Goal: Task Accomplishment & Management: Use online tool/utility

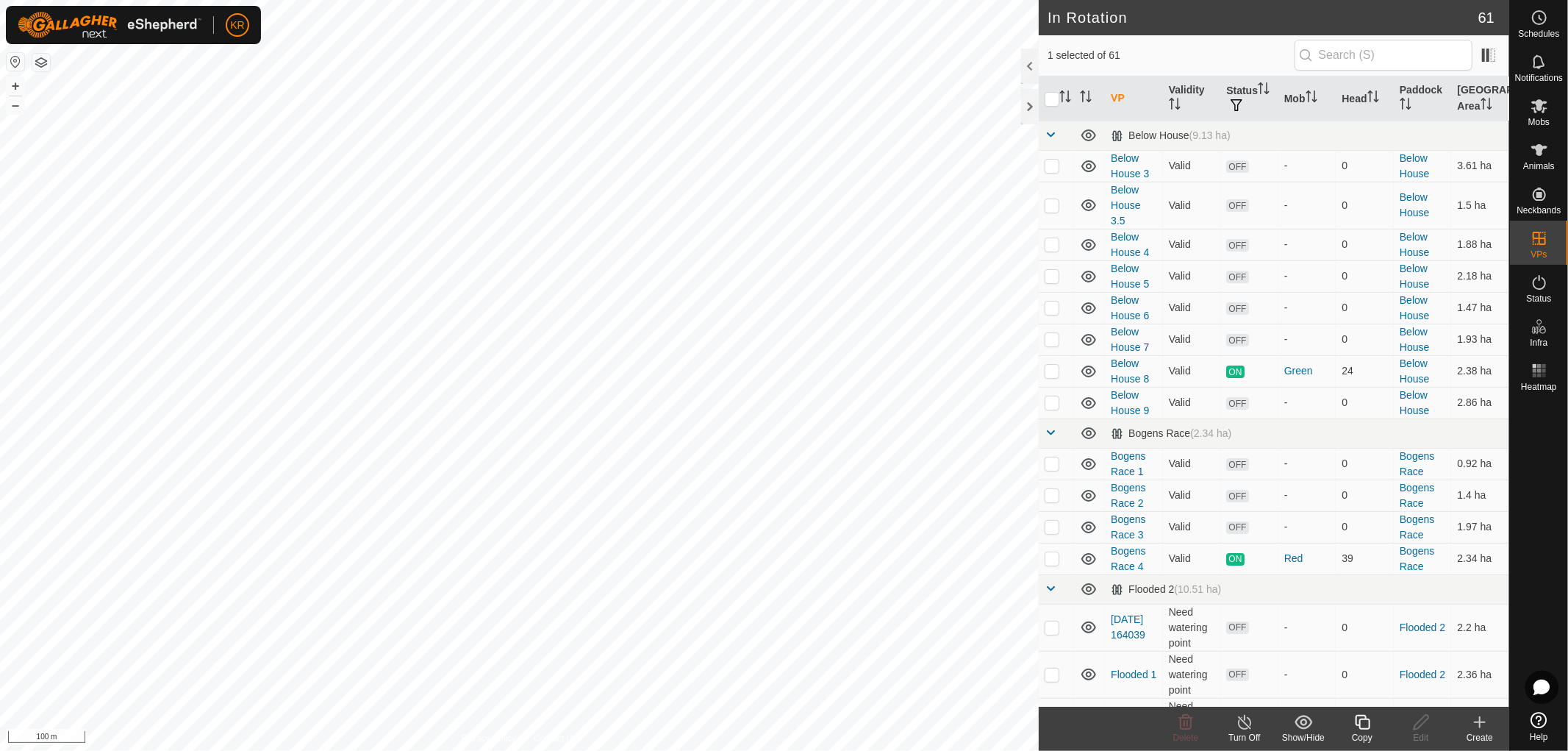
click at [1365, 716] on icon at bounding box center [1362, 722] width 15 height 15
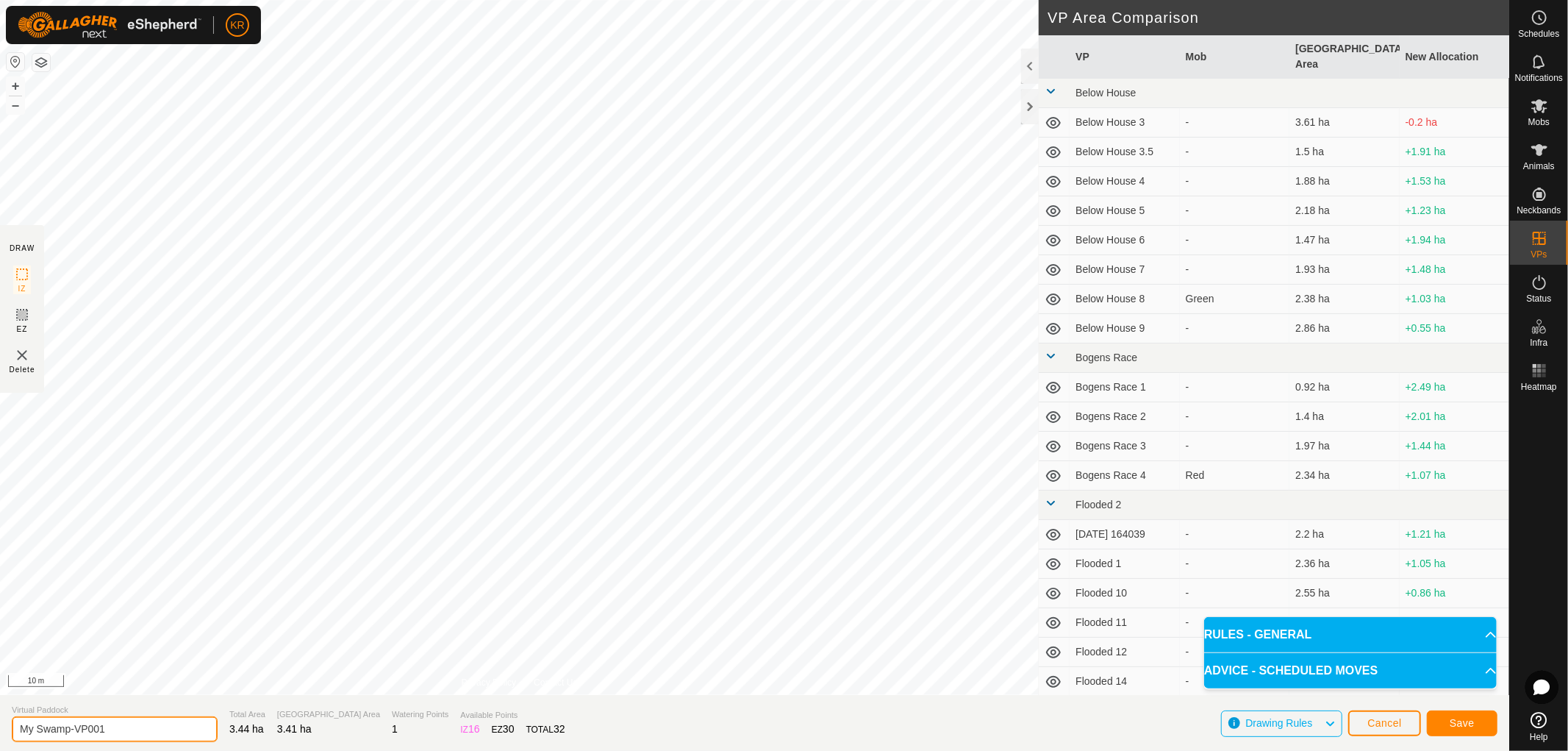
click at [121, 724] on input "My Swamp-VP001" at bounding box center [115, 729] width 206 height 26
type input "My Swamp-2"
click at [1469, 711] on button "Save" at bounding box center [1463, 723] width 71 height 26
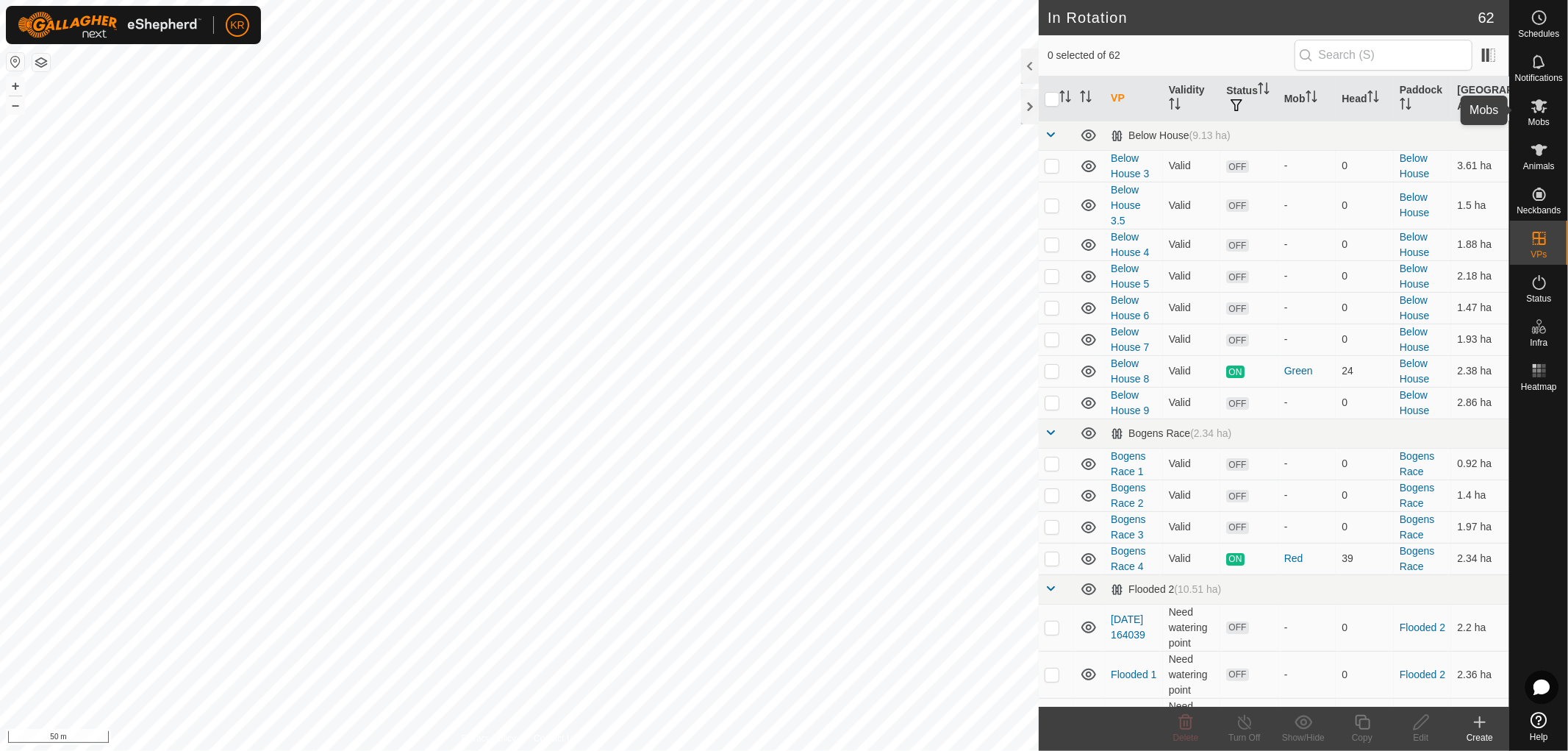
click at [1545, 107] on icon at bounding box center [1539, 106] width 16 height 14
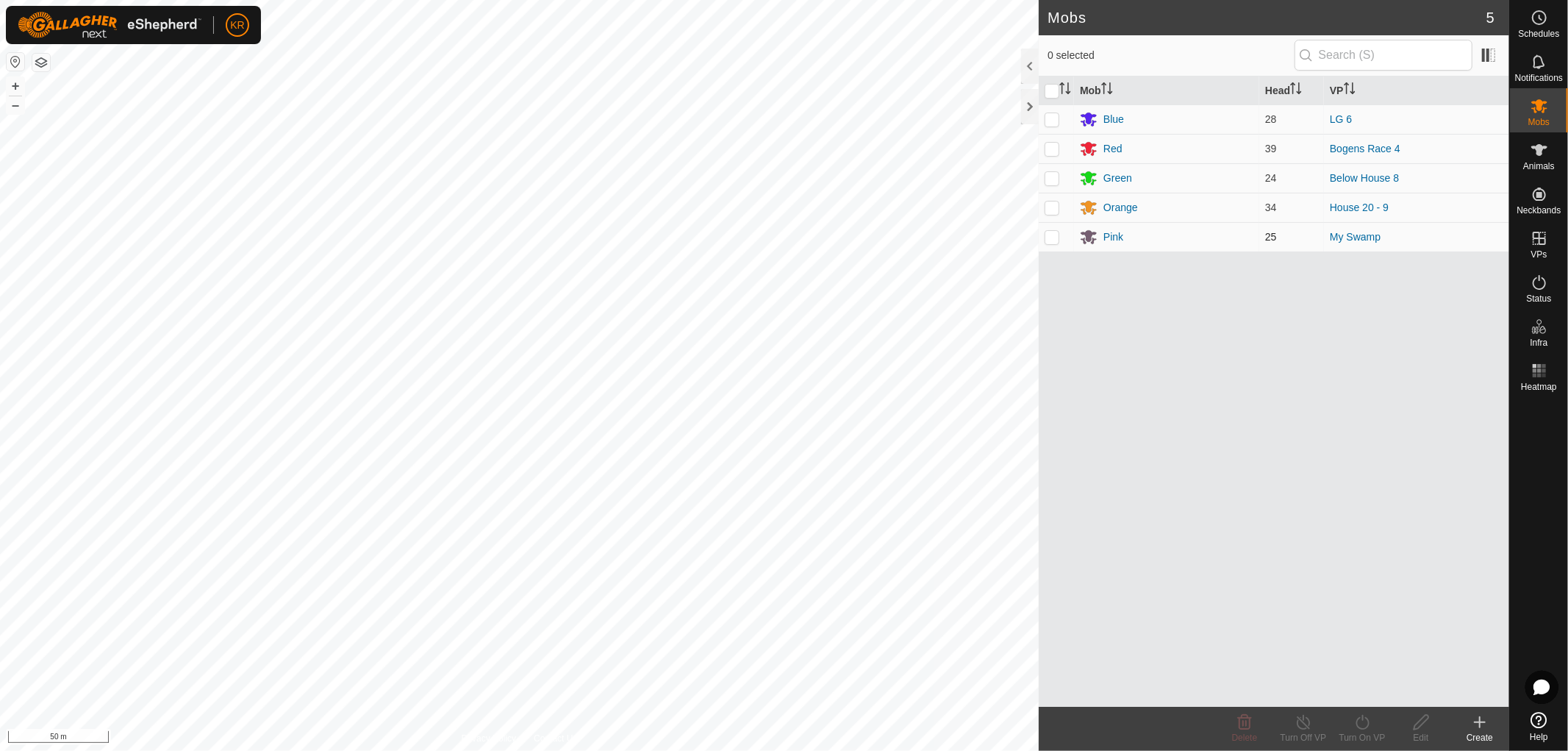
click at [1054, 239] on p-checkbox at bounding box center [1051, 237] width 15 height 12
click at [1049, 232] on p-checkbox at bounding box center [1051, 237] width 15 height 12
checkbox input "true"
click at [1363, 717] on icon at bounding box center [1362, 722] width 18 height 17
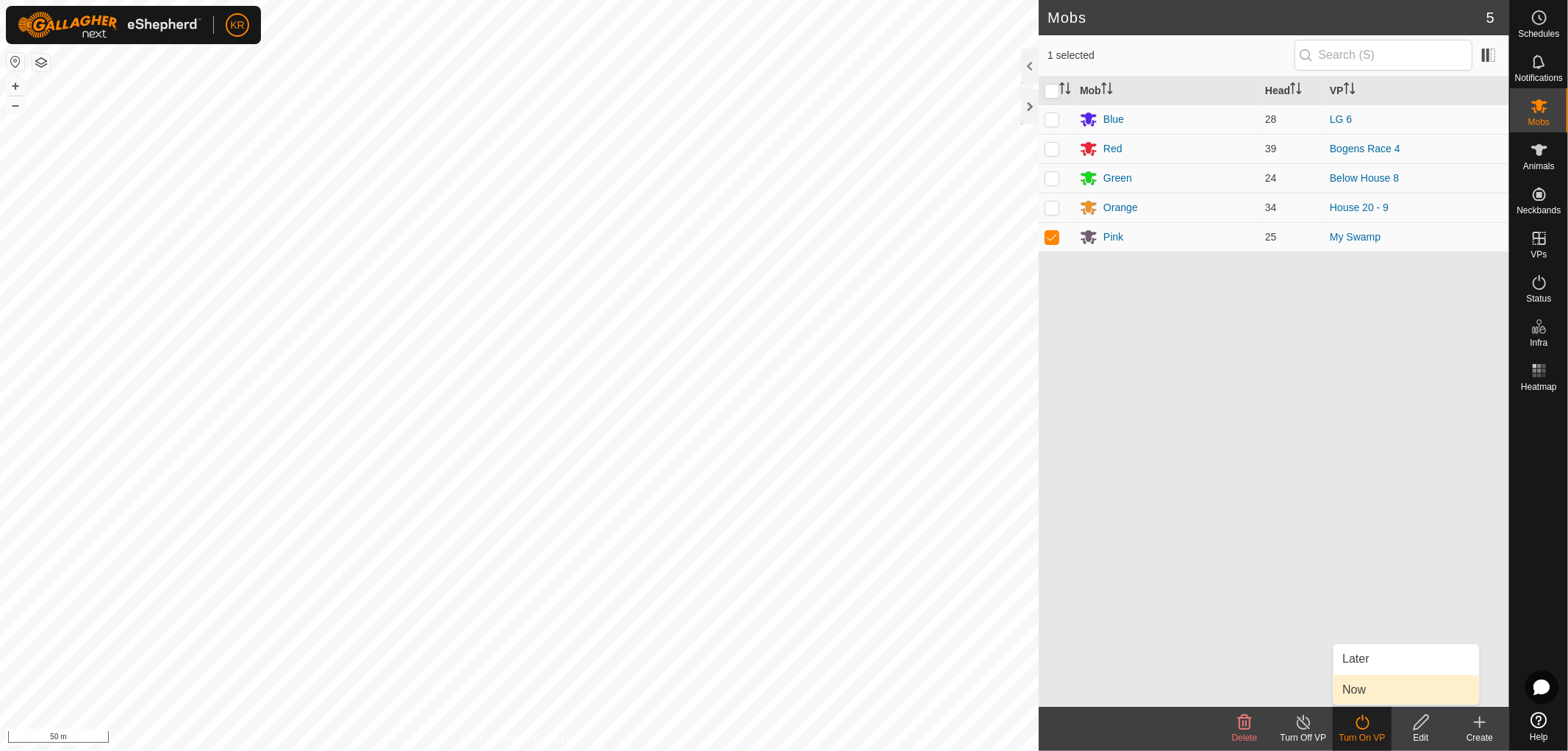
click at [1363, 686] on link "Now" at bounding box center [1406, 690] width 145 height 29
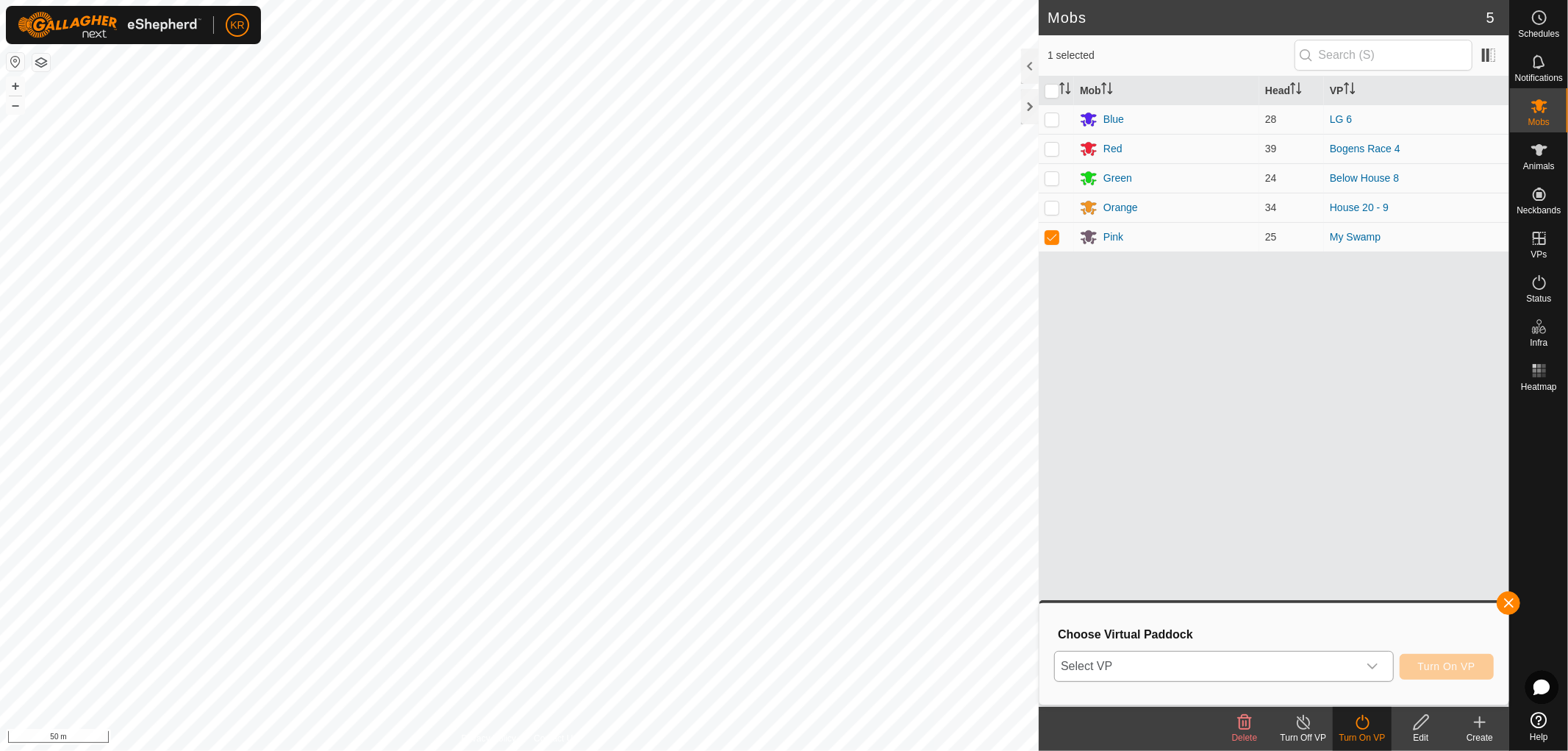
click at [1374, 652] on div "dropdown trigger" at bounding box center [1373, 666] width 29 height 29
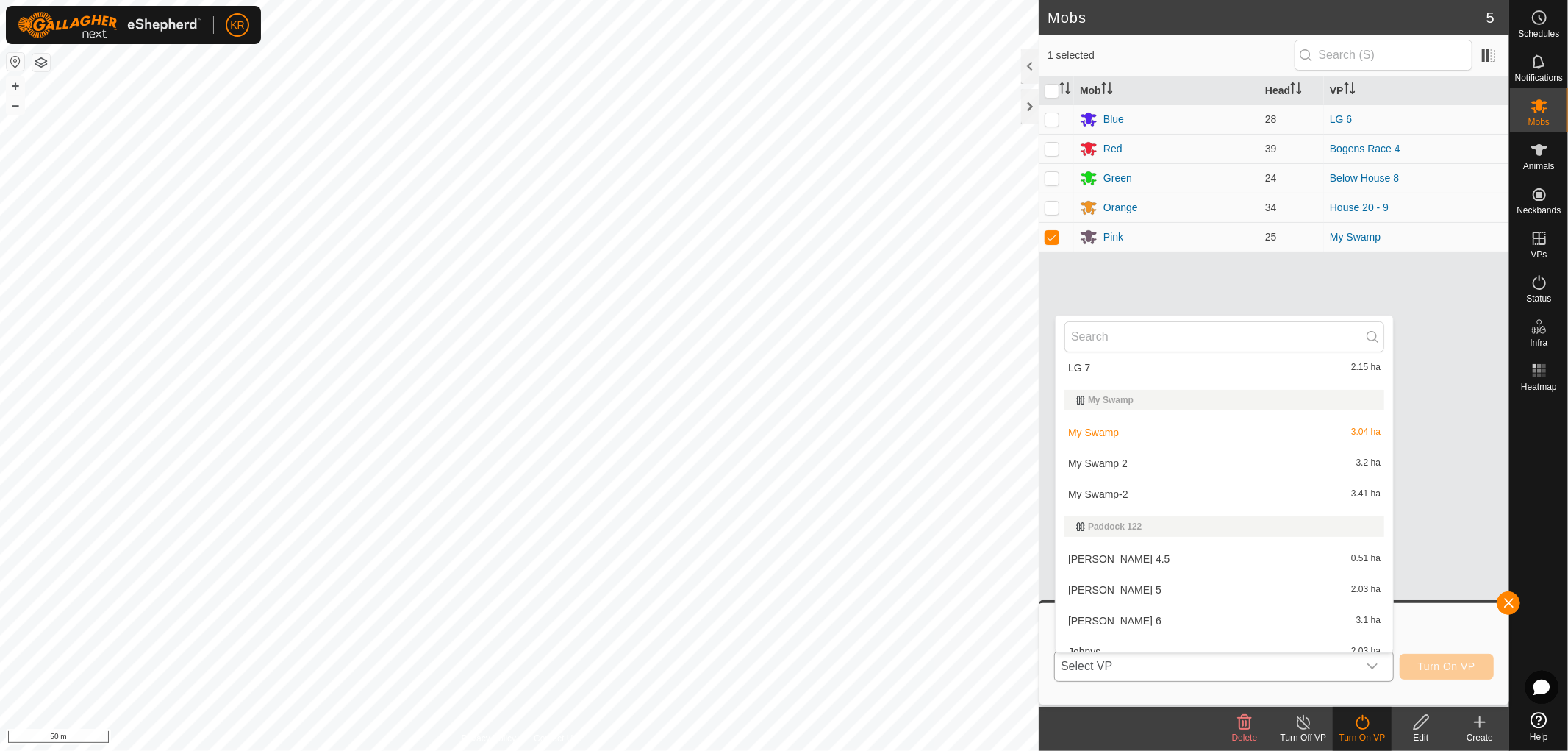
scroll to position [1778, 0]
click at [1159, 495] on li "My Swamp-2 3.41 ha" at bounding box center [1224, 500] width 338 height 29
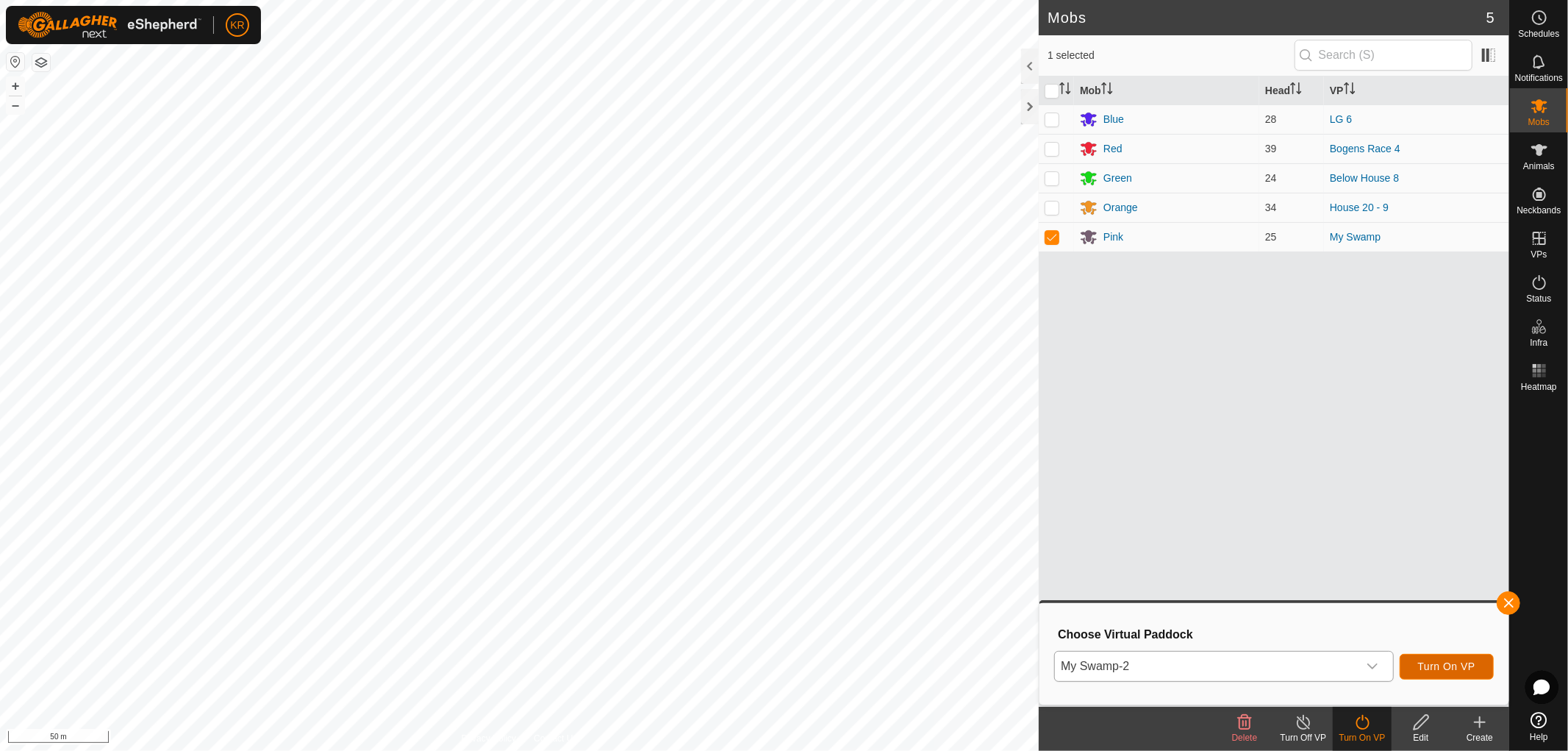
click at [1438, 660] on span "Turn On VP" at bounding box center [1446, 666] width 57 height 12
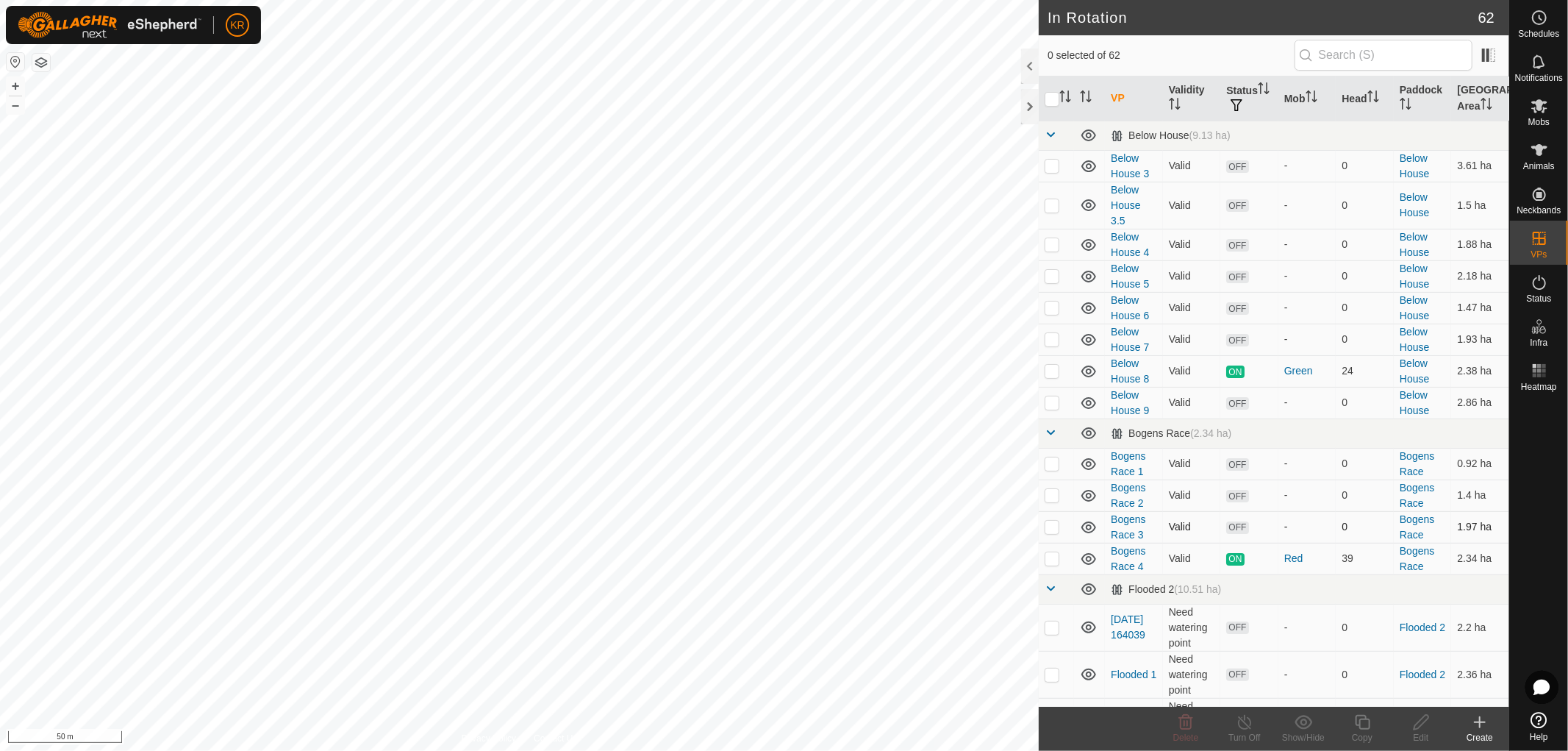
checkbox input "true"
click at [1362, 721] on icon at bounding box center [1362, 722] width 18 height 17
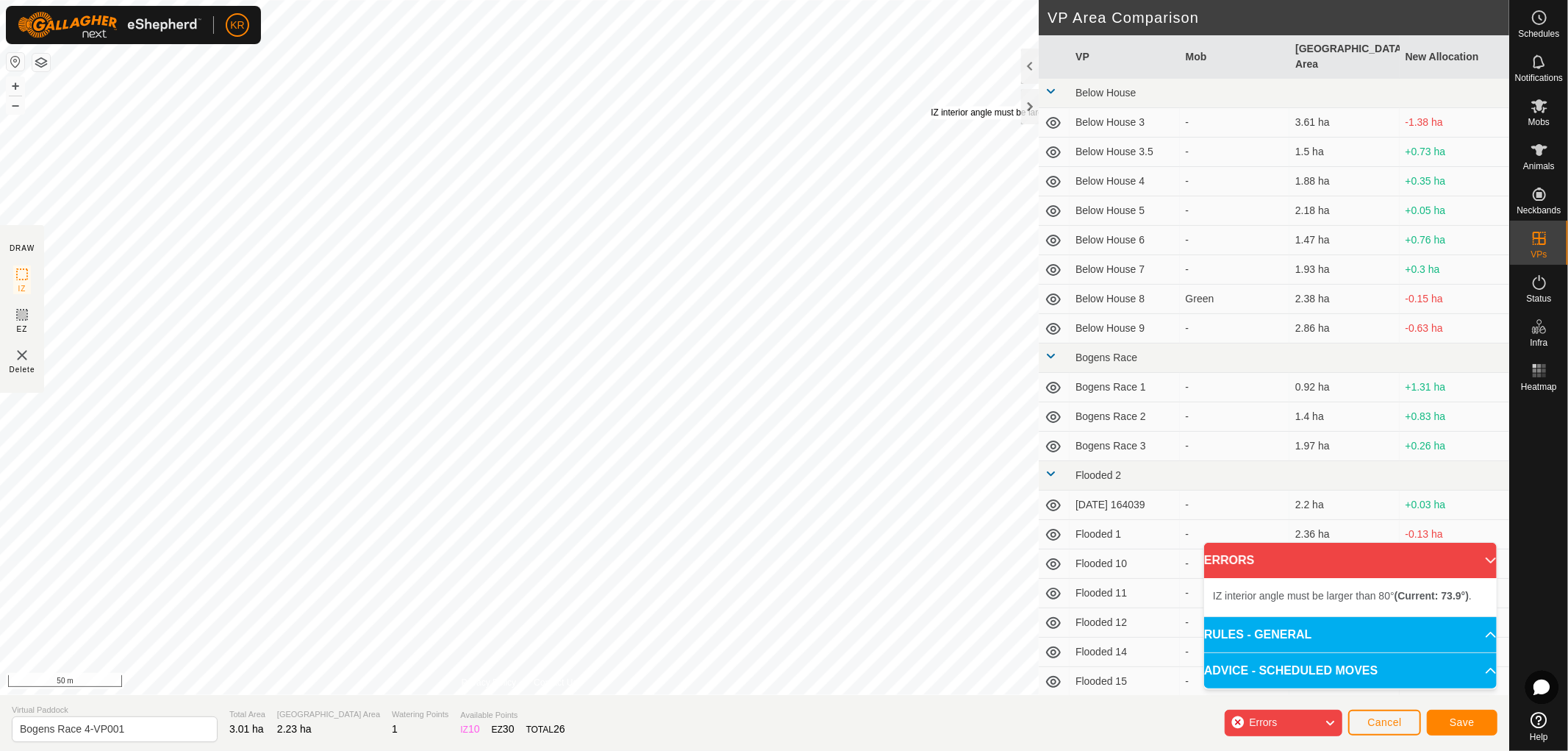
click at [930, 106] on div "IZ interior angle must be larger than 80° (Current: 73.9°) ." at bounding box center [1041, 112] width 222 height 13
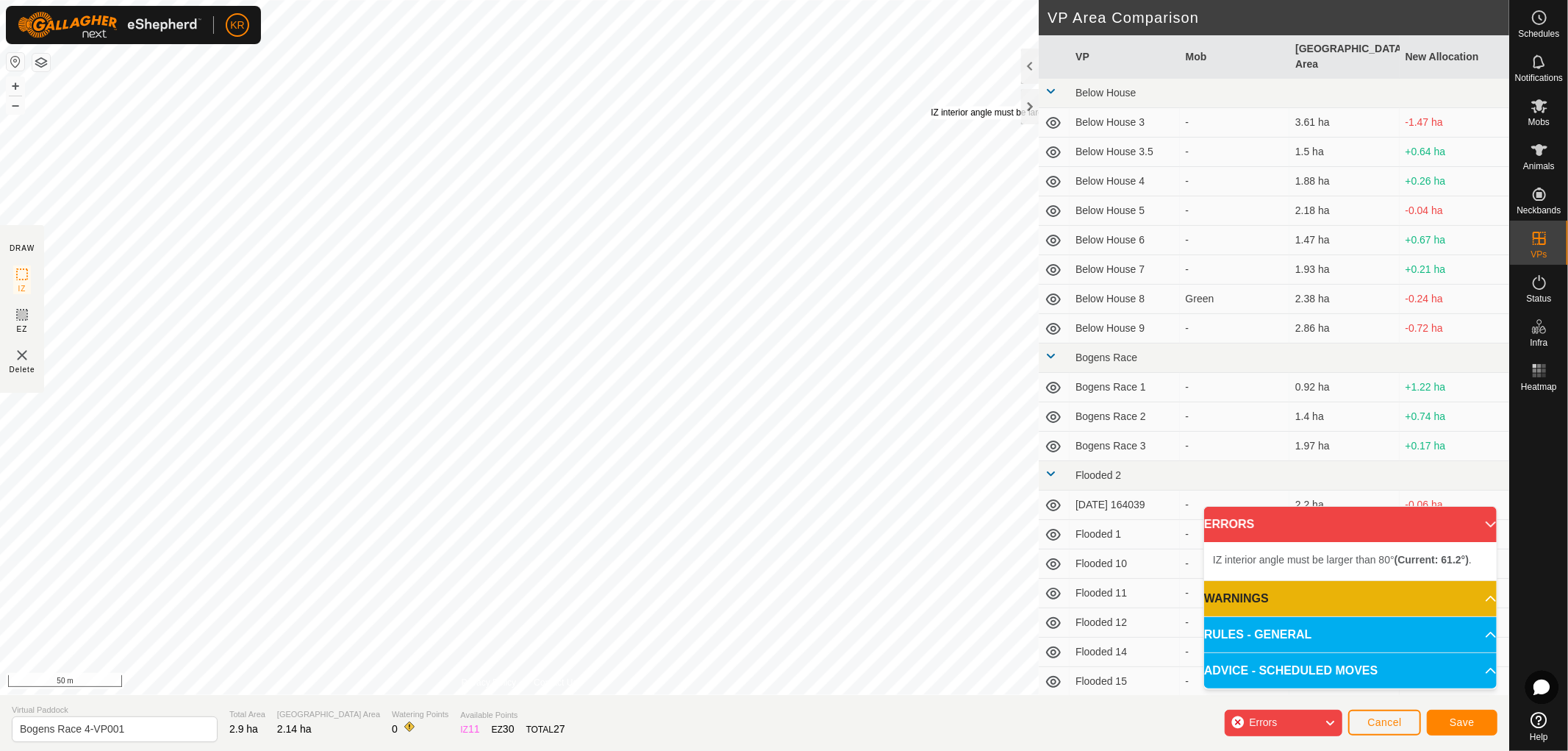
click at [930, 106] on div "IZ interior angle must be larger than 80° (Current: 73.9°) ." at bounding box center [1041, 112] width 222 height 13
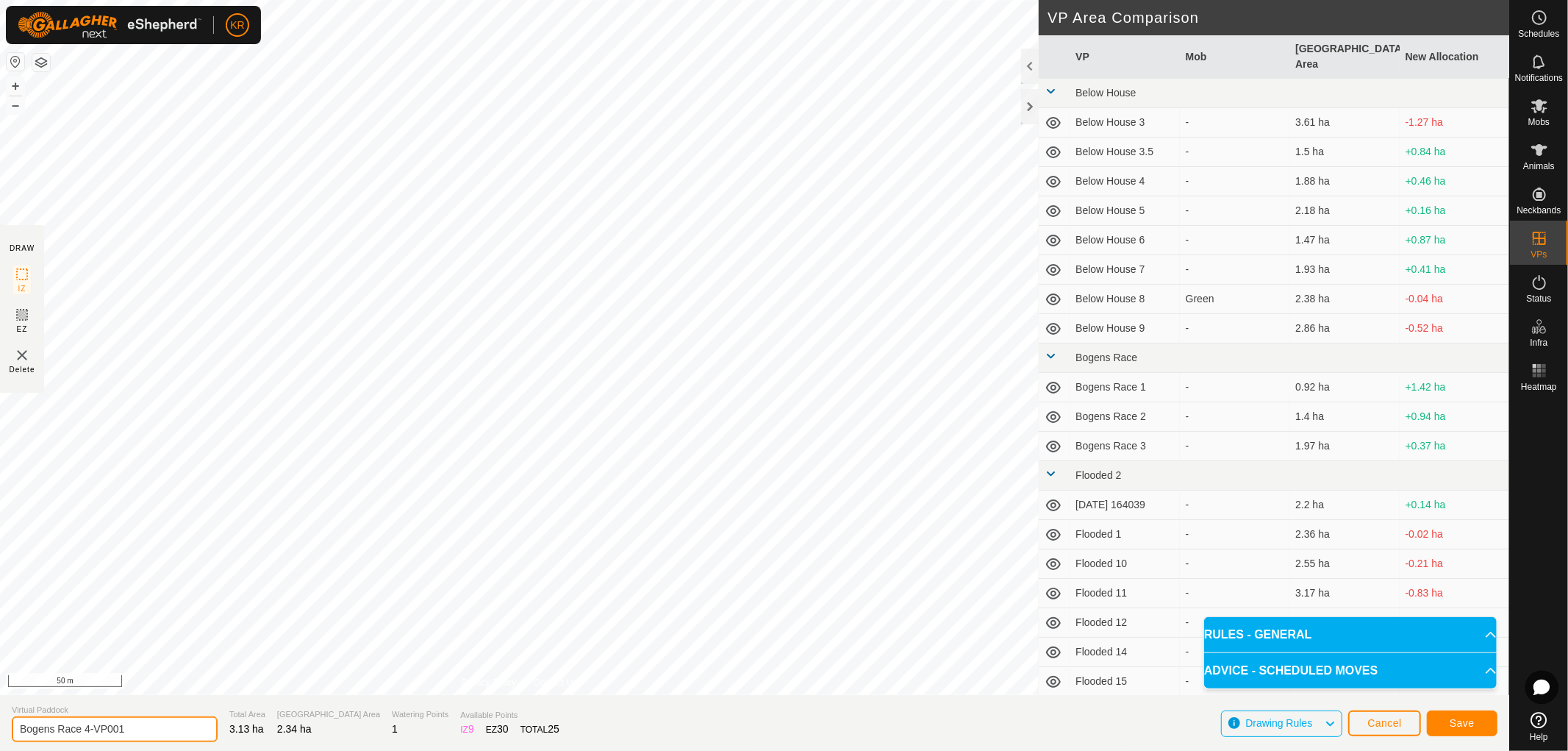
click at [141, 723] on input "Bogens Race 4-VP001" at bounding box center [115, 729] width 206 height 26
type input "Bogens Race 4-Haybarn"
click at [1477, 710] on button "Save" at bounding box center [1463, 723] width 71 height 26
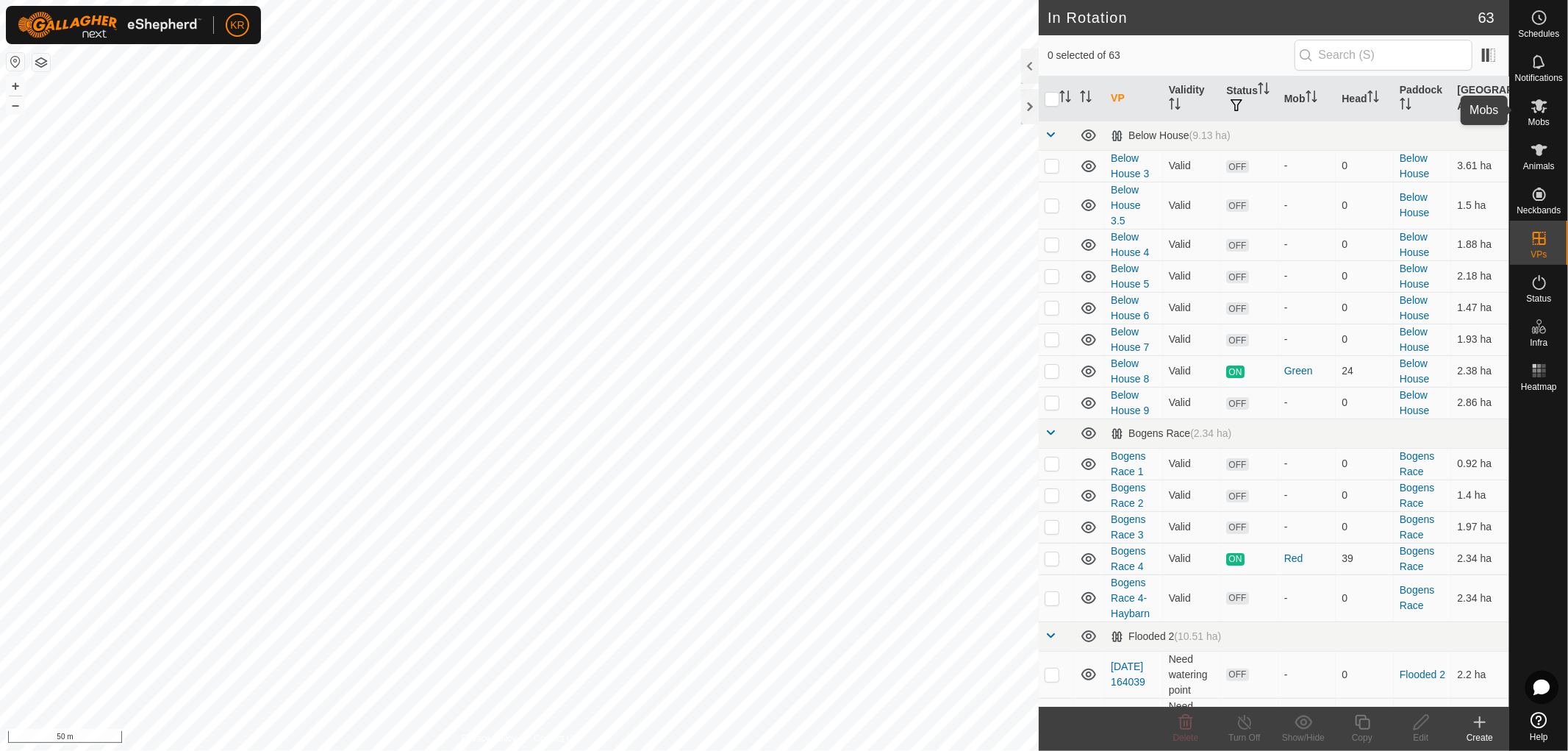
click at [1548, 111] on es-mob-svg-icon at bounding box center [1539, 105] width 27 height 23
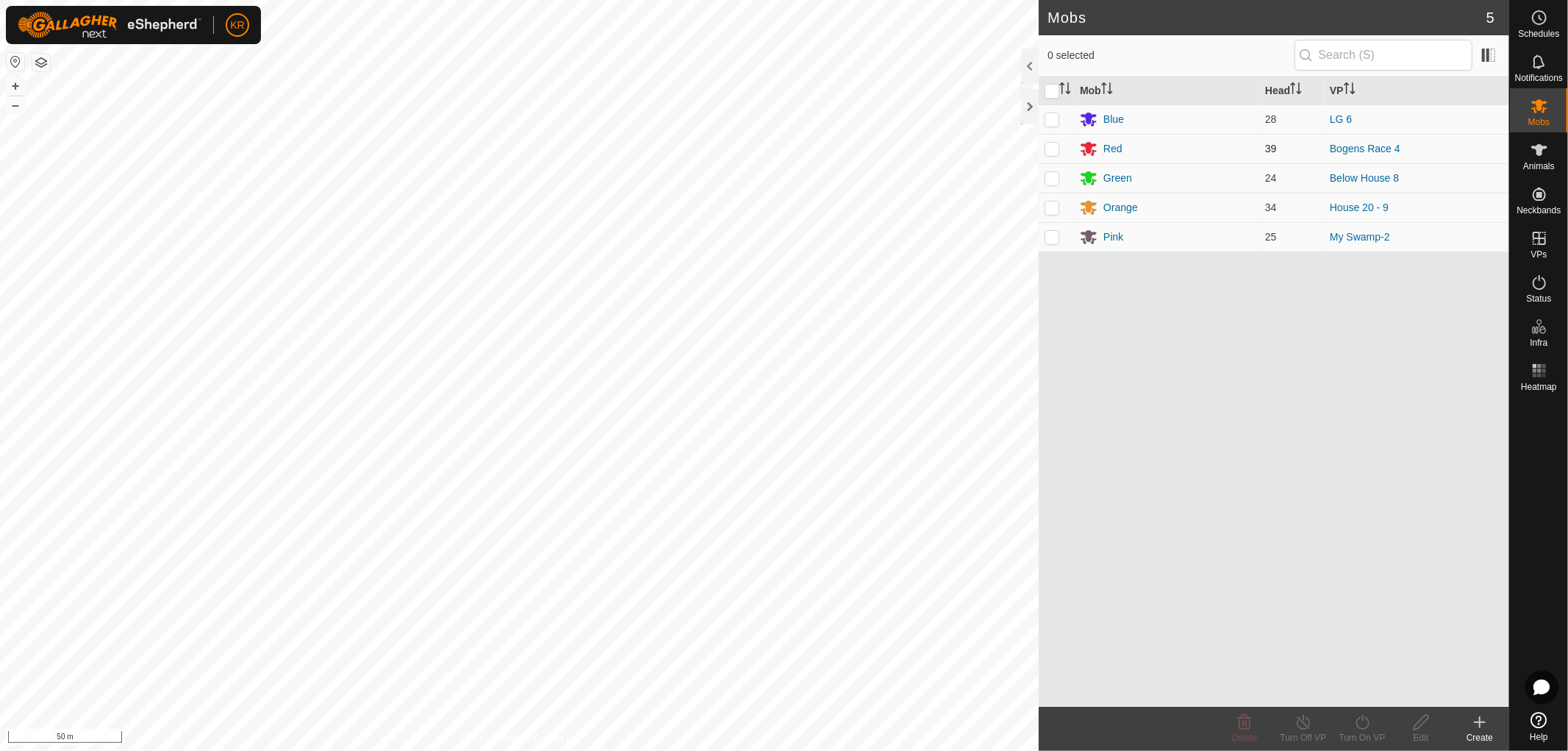
click at [1055, 147] on p-checkbox at bounding box center [1051, 149] width 15 height 12
checkbox input "true"
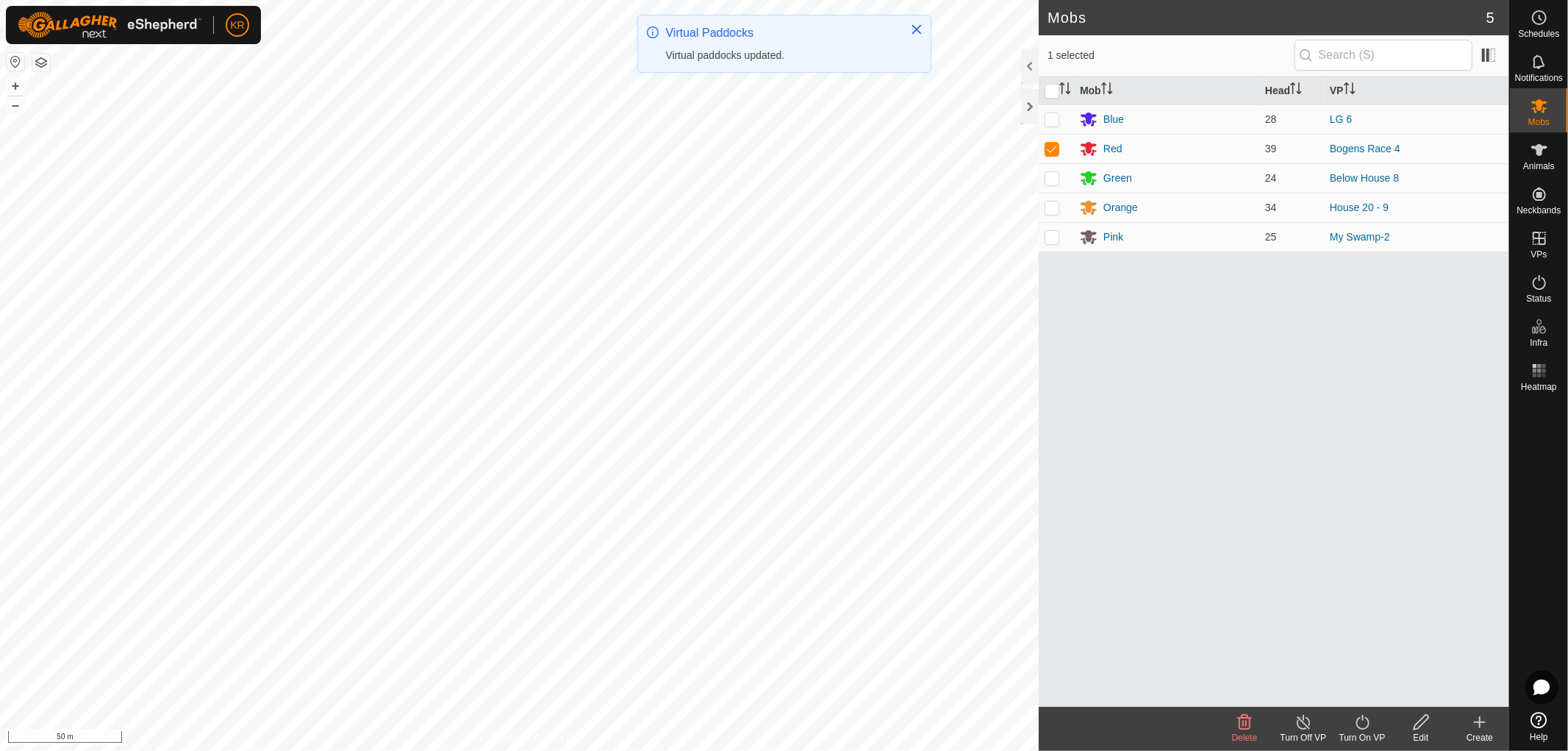
click at [1368, 725] on icon at bounding box center [1362, 722] width 13 height 15
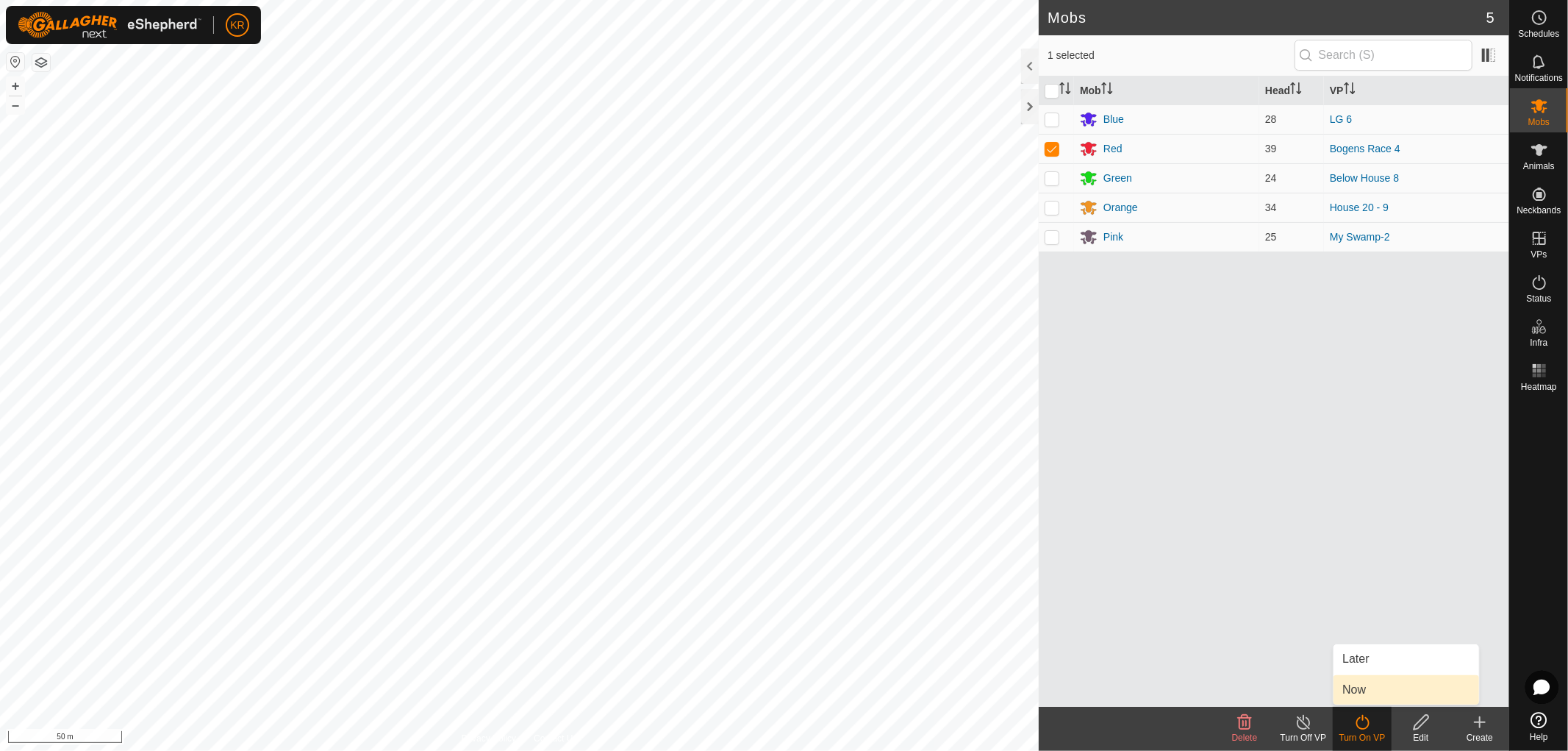
click at [1368, 683] on link "Now" at bounding box center [1406, 690] width 145 height 29
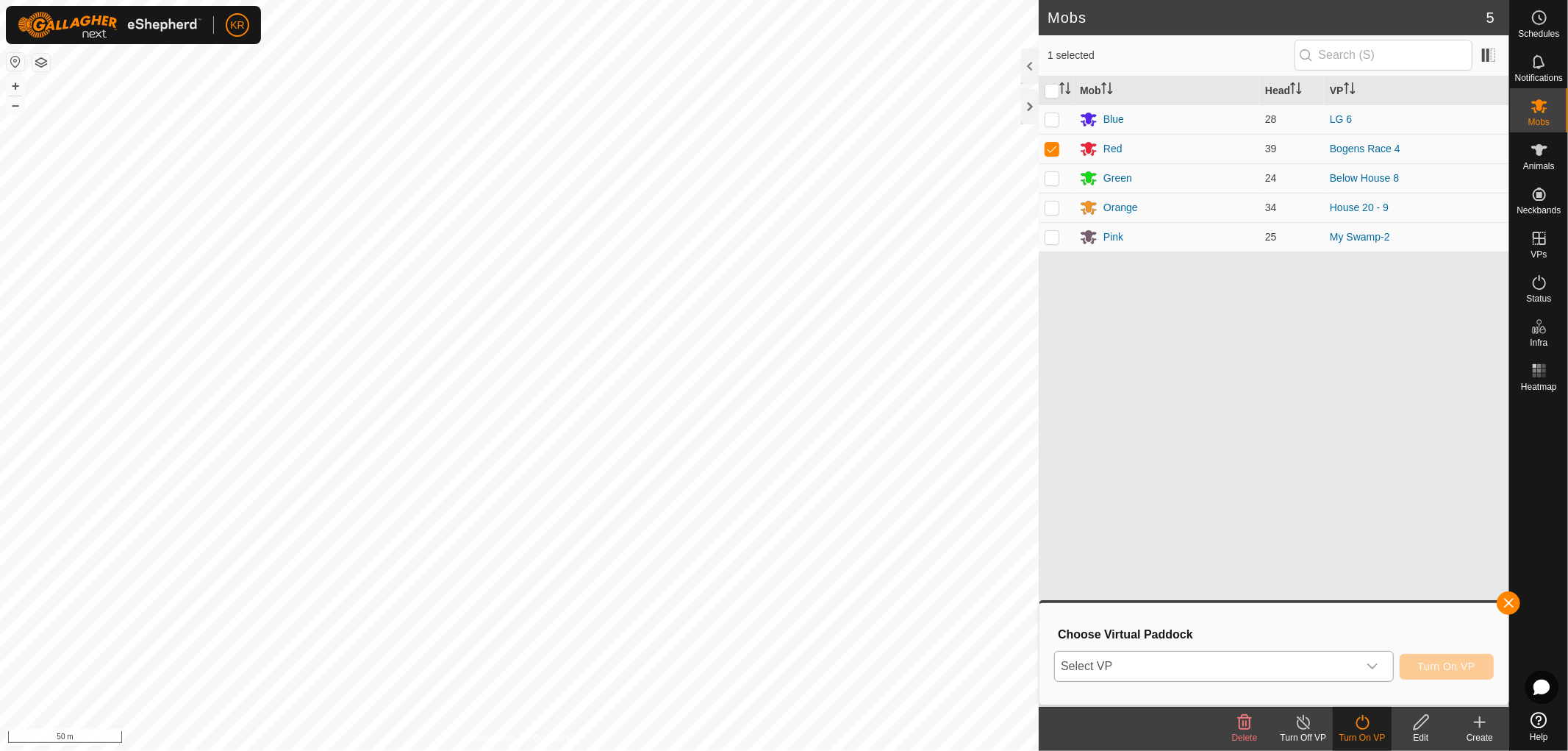
click at [1368, 653] on div "dropdown trigger" at bounding box center [1373, 666] width 29 height 29
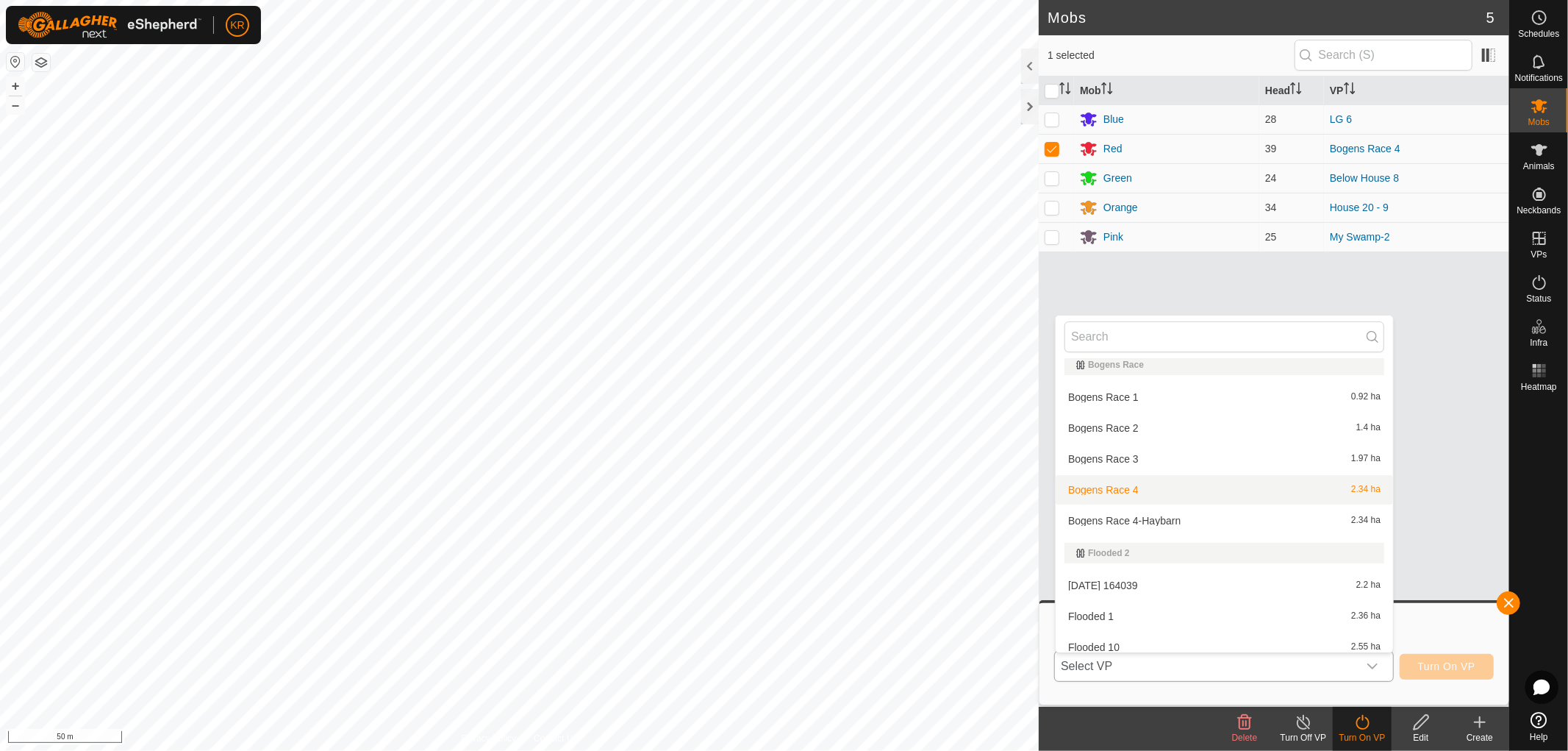
scroll to position [294, 0]
click at [1177, 512] on li "Bogens Race 4-Haybarn 2.34 ha" at bounding box center [1224, 517] width 338 height 29
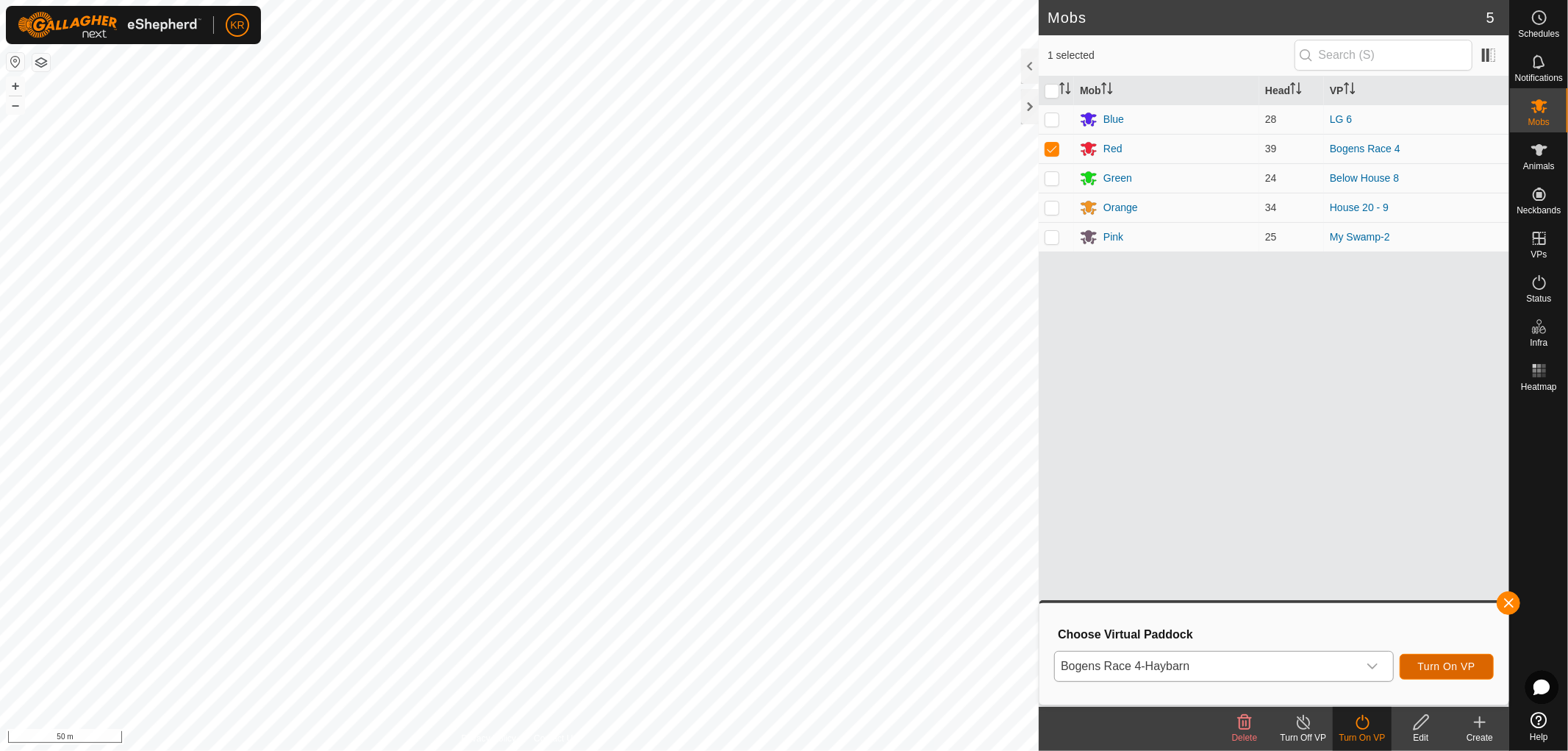
click at [1461, 667] on span "Turn On VP" at bounding box center [1446, 666] width 57 height 12
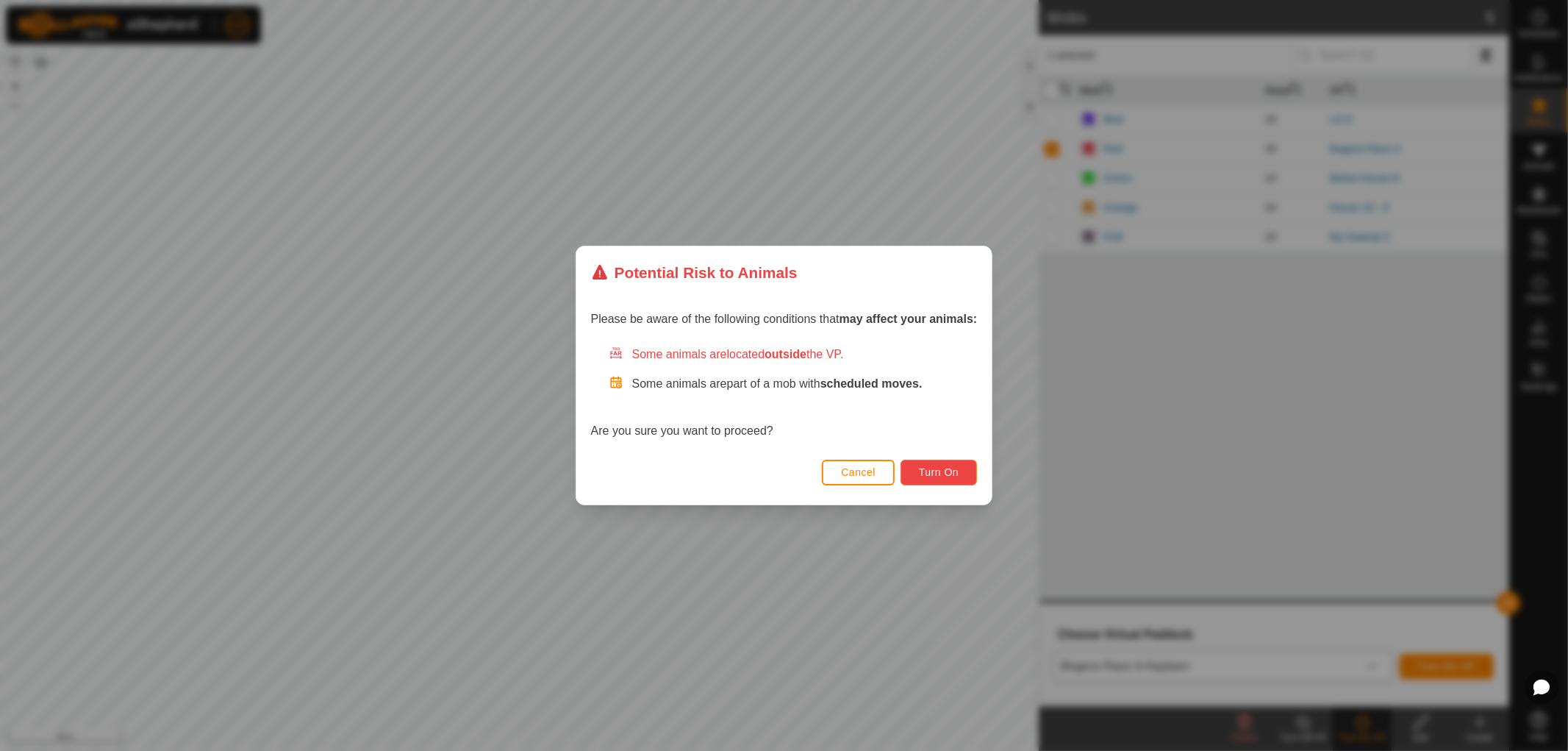
click at [951, 476] on span "Turn On" at bounding box center [939, 472] width 40 height 12
